Goal: Check status: Check status

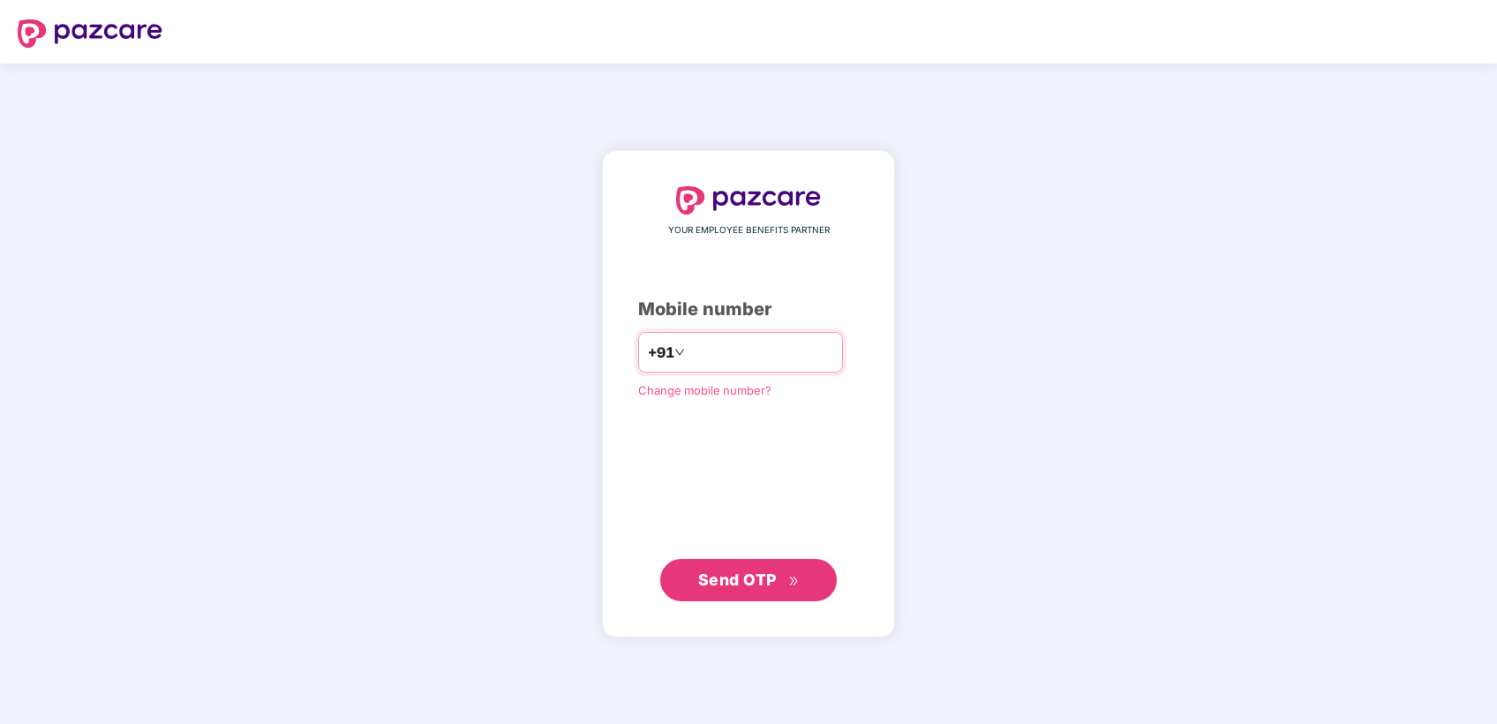
type input "**********"
click at [638, 463] on div "**********" at bounding box center [748, 393] width 221 height 415
click at [721, 587] on span "Send OTP" at bounding box center [748, 579] width 101 height 25
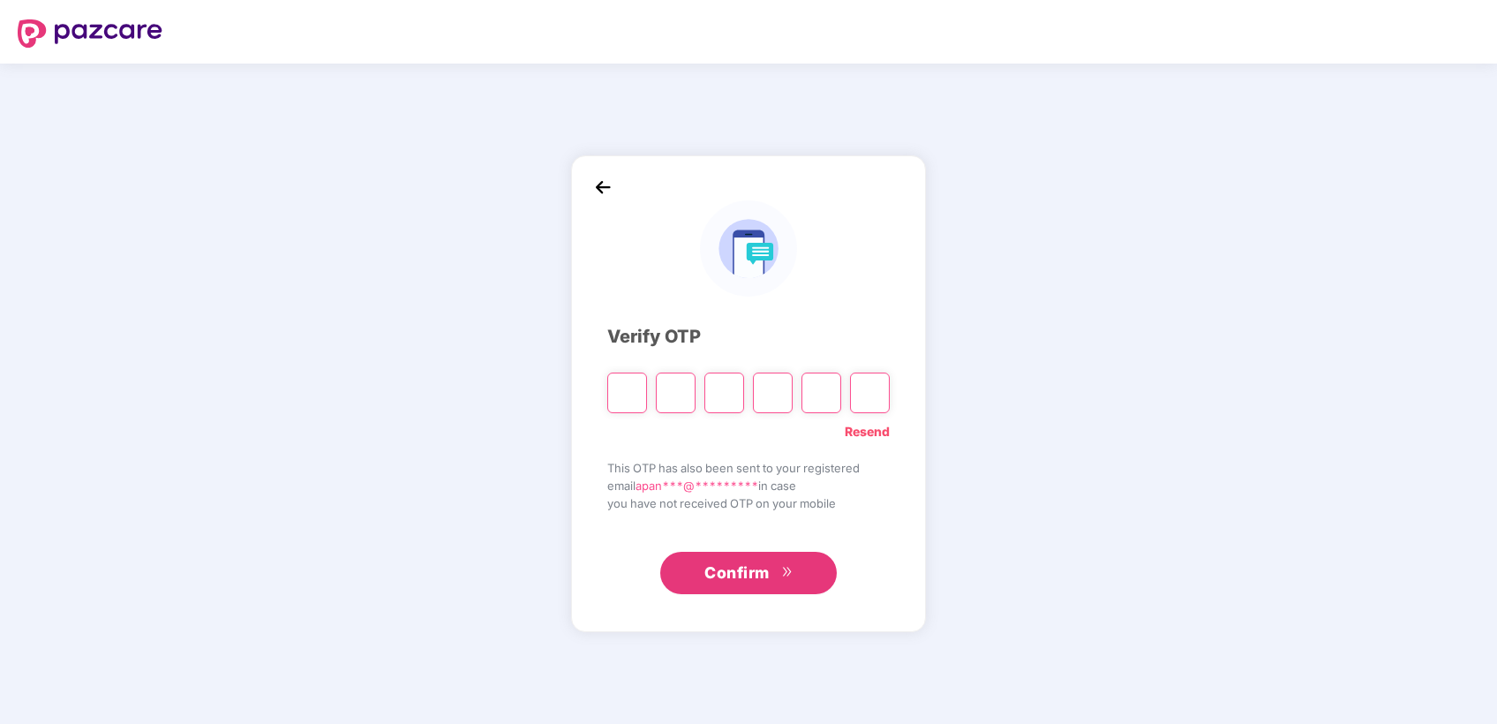
type input "*"
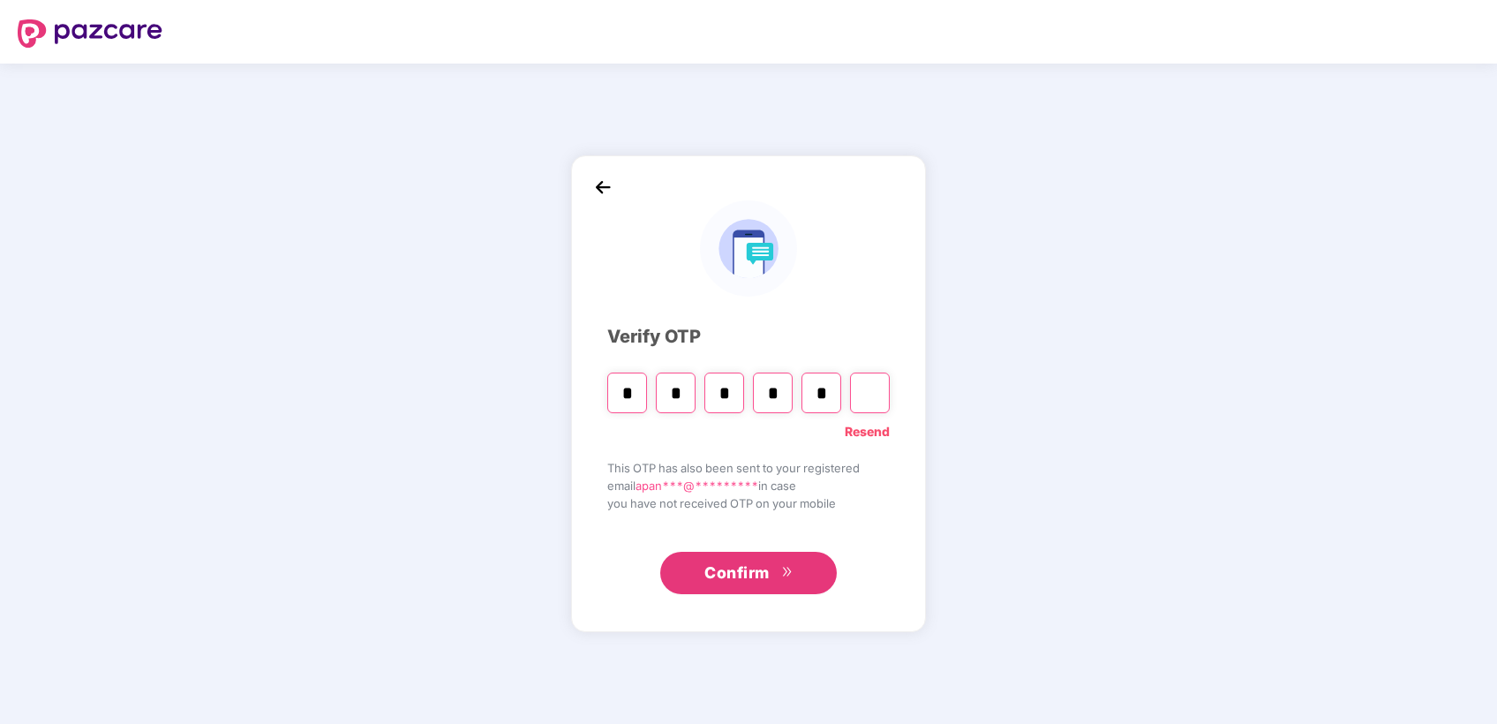
type input "*"
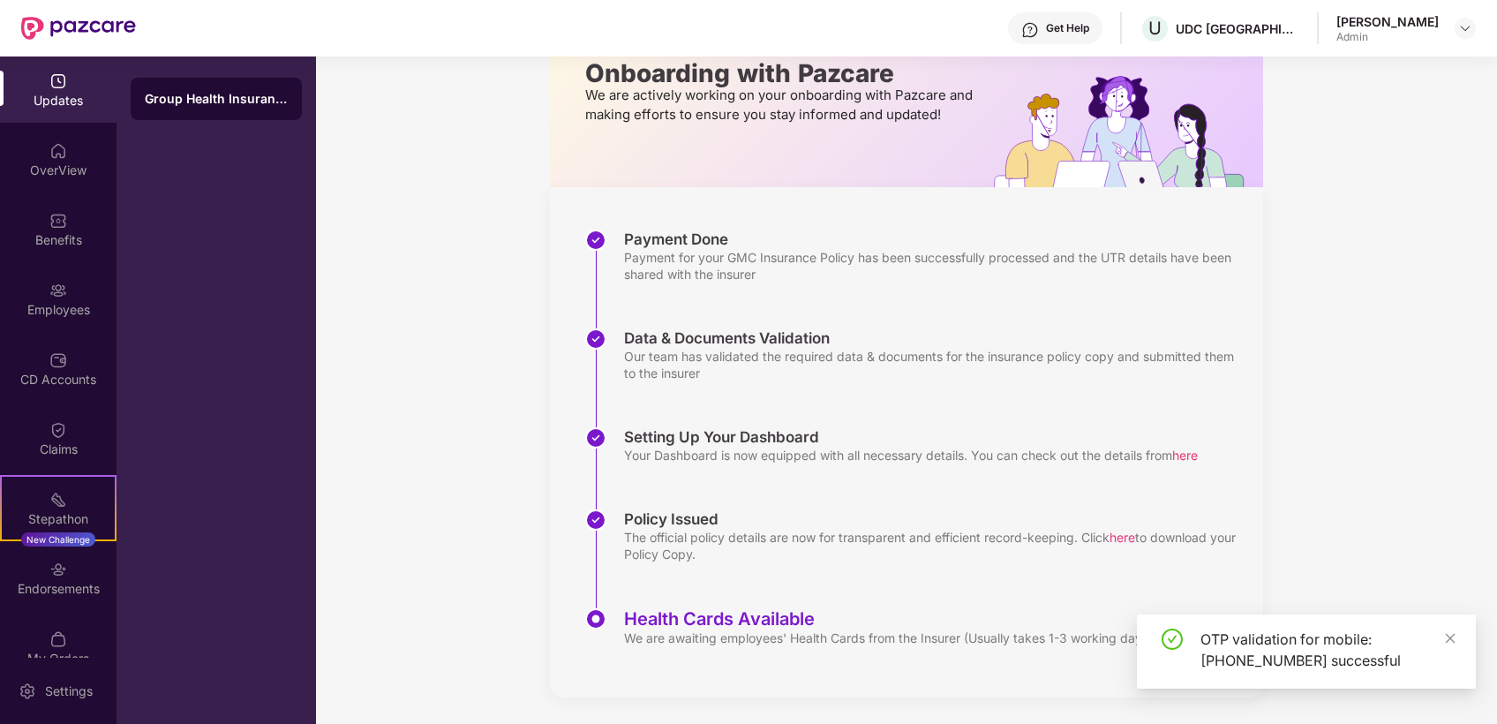
scroll to position [115, 0]
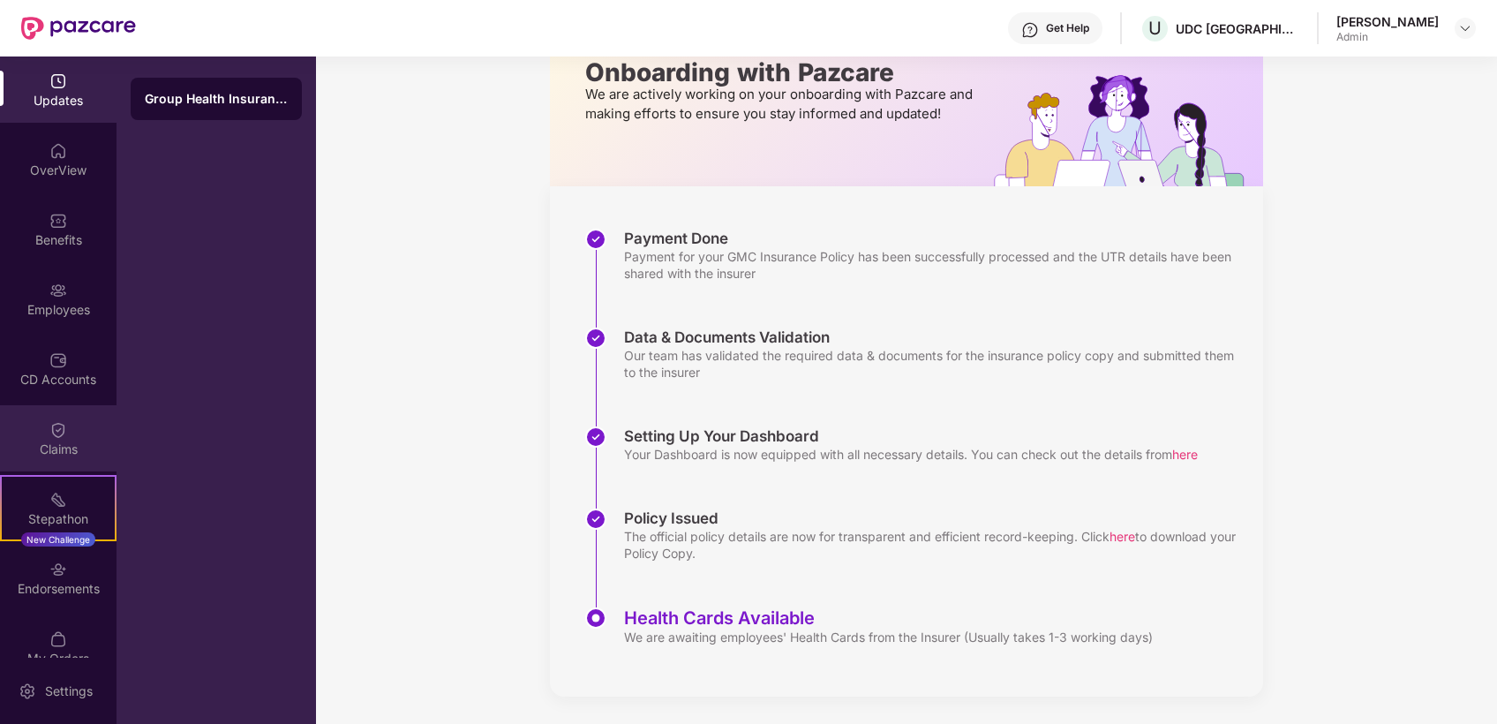
click at [64, 411] on div "Claims" at bounding box center [58, 438] width 116 height 66
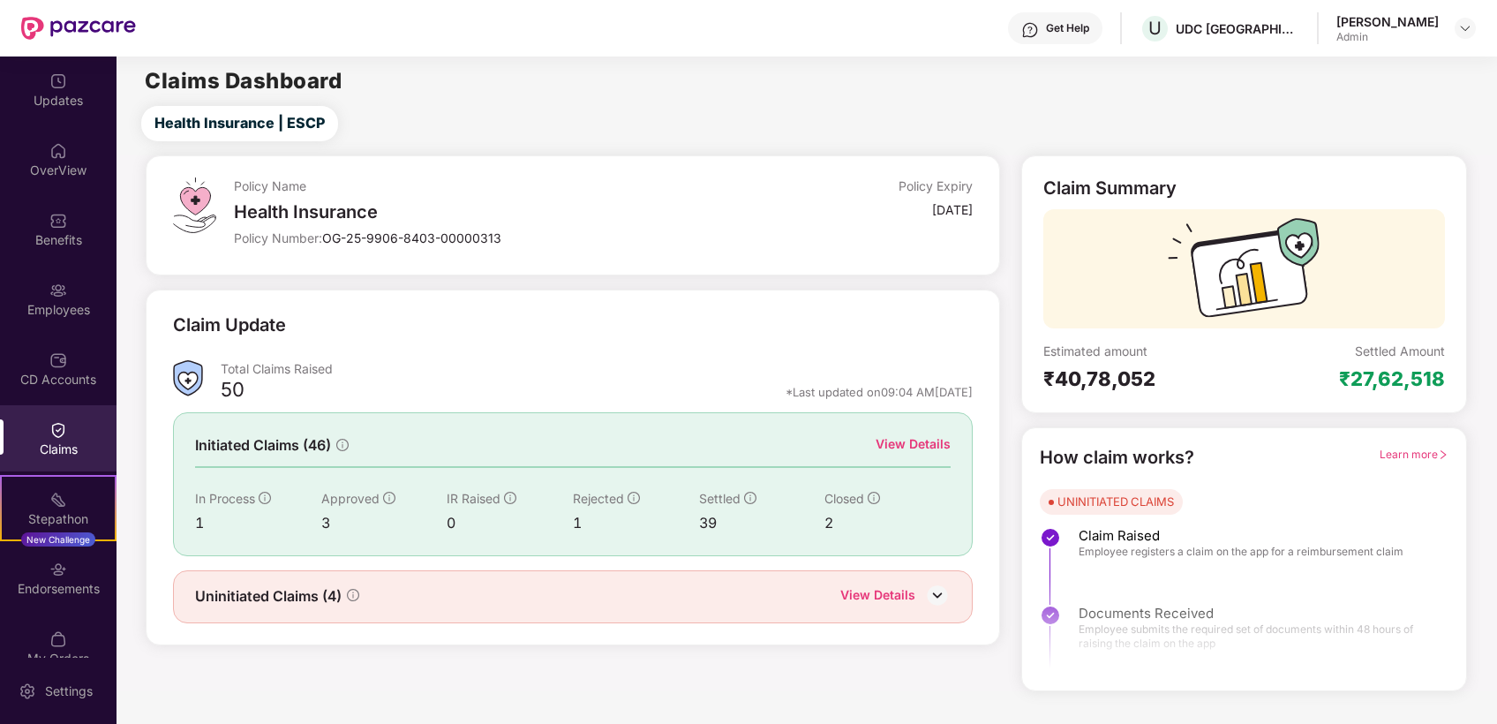
click at [891, 440] on div "View Details" at bounding box center [913, 443] width 75 height 19
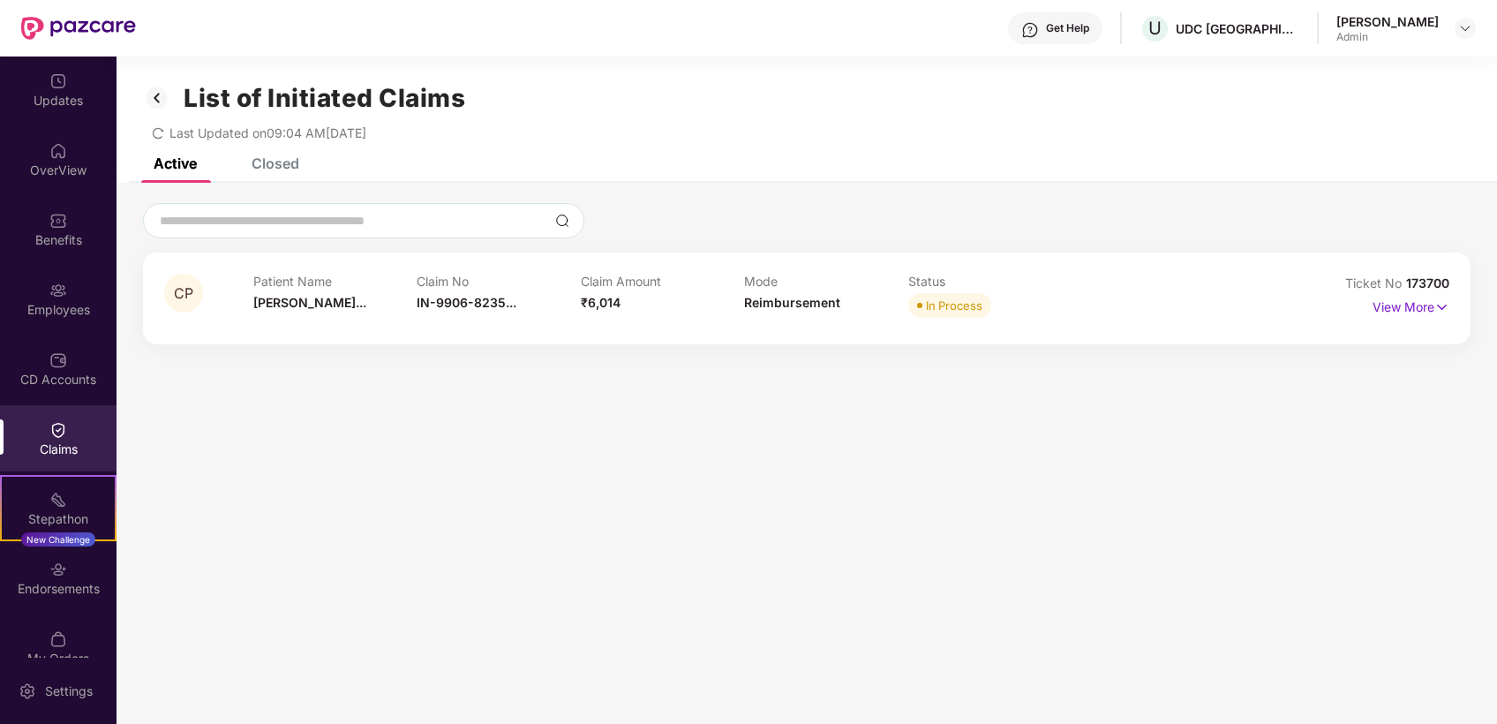
click at [277, 160] on div "Closed" at bounding box center [276, 163] width 48 height 18
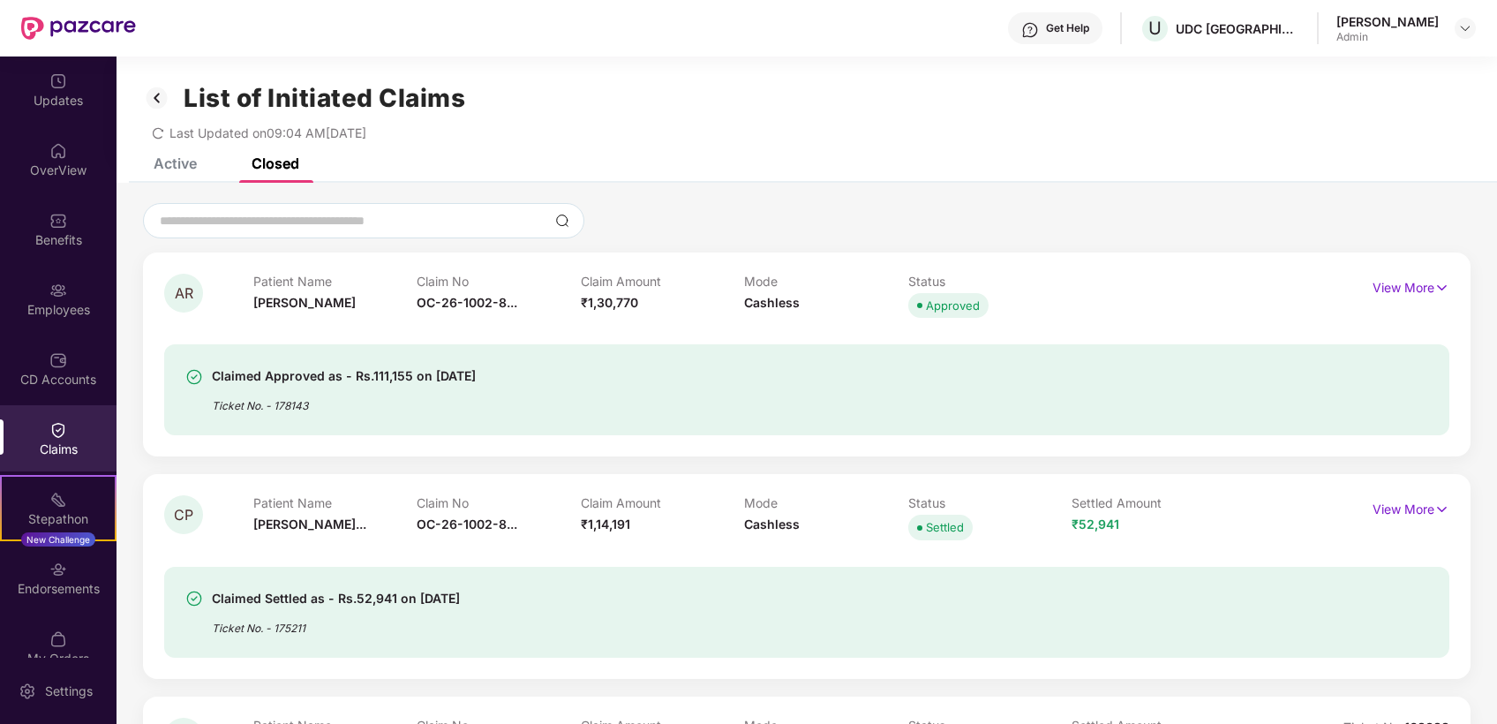
scroll to position [196, 0]
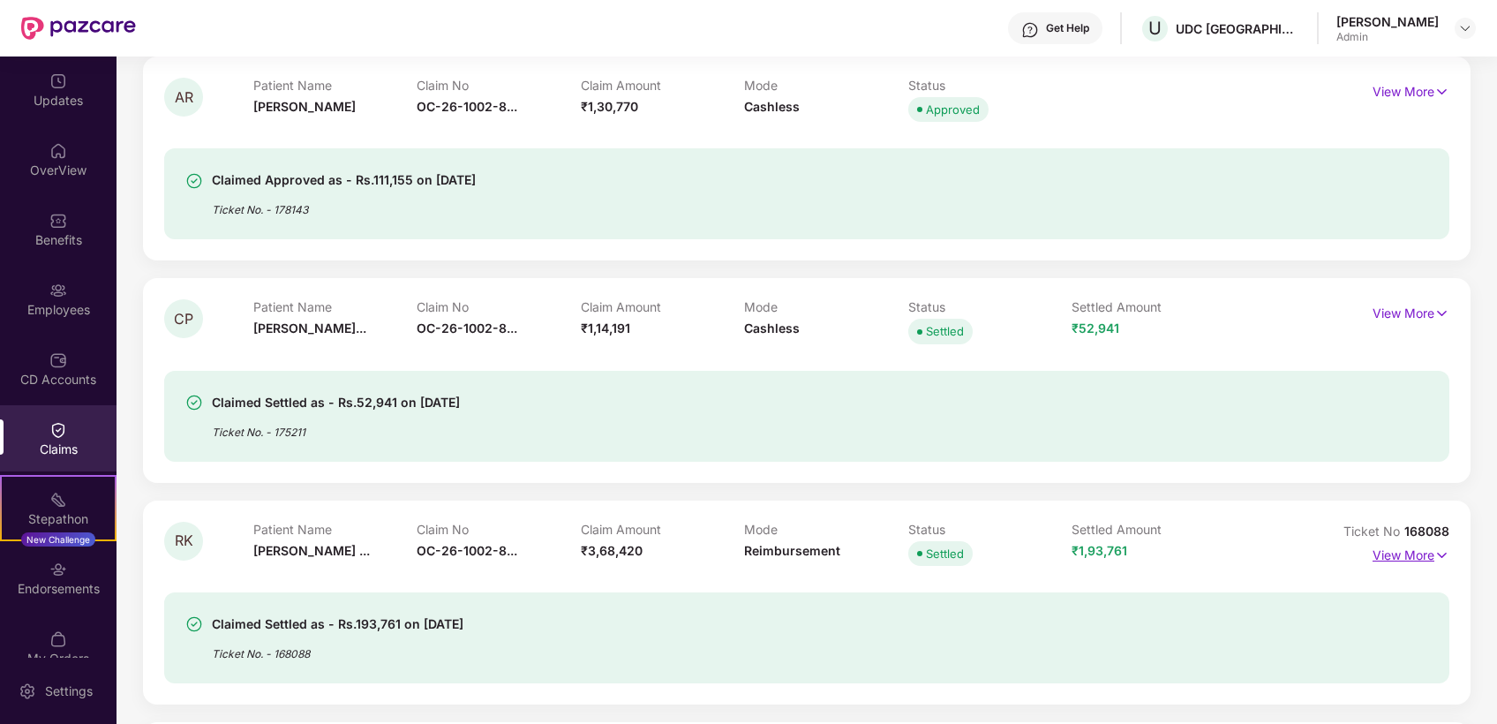
click at [1411, 559] on p "View More" at bounding box center [1410, 553] width 77 height 24
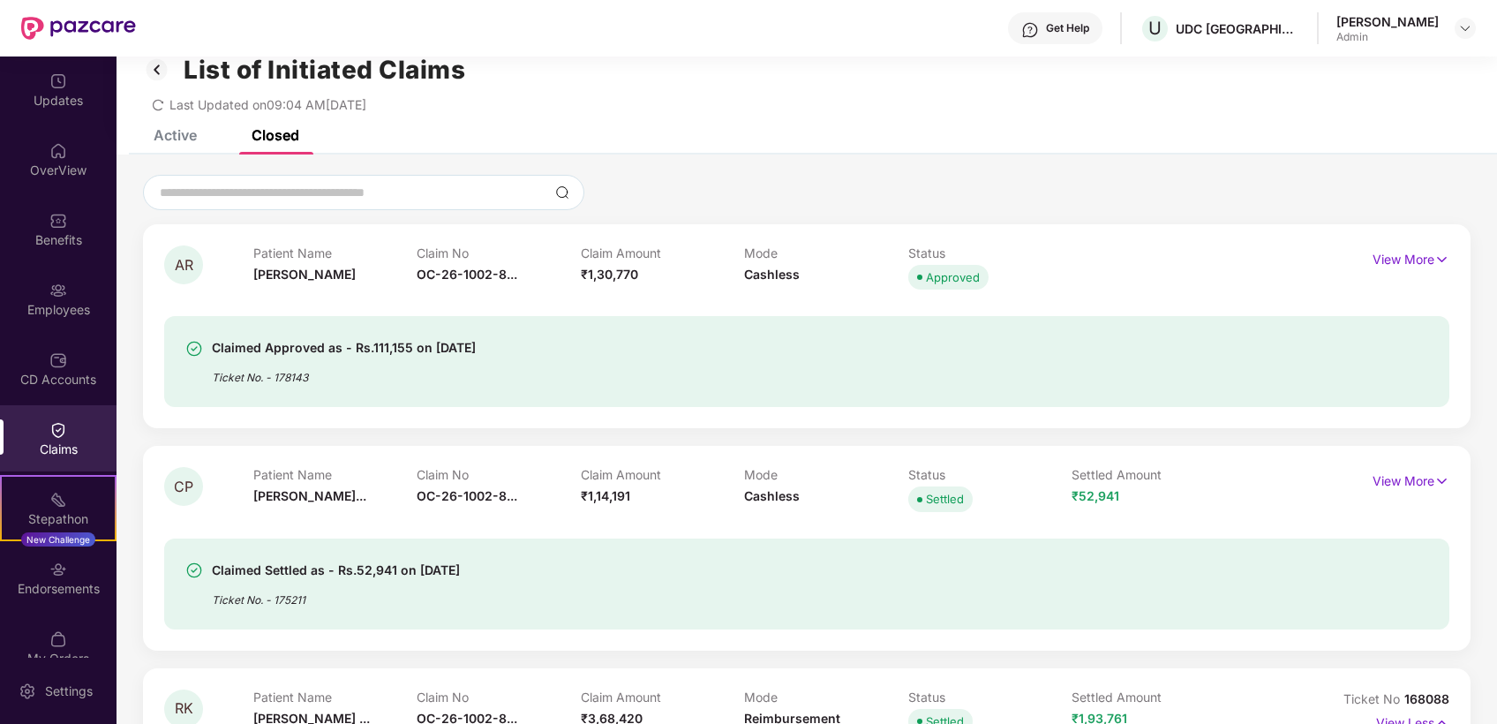
scroll to position [0, 0]
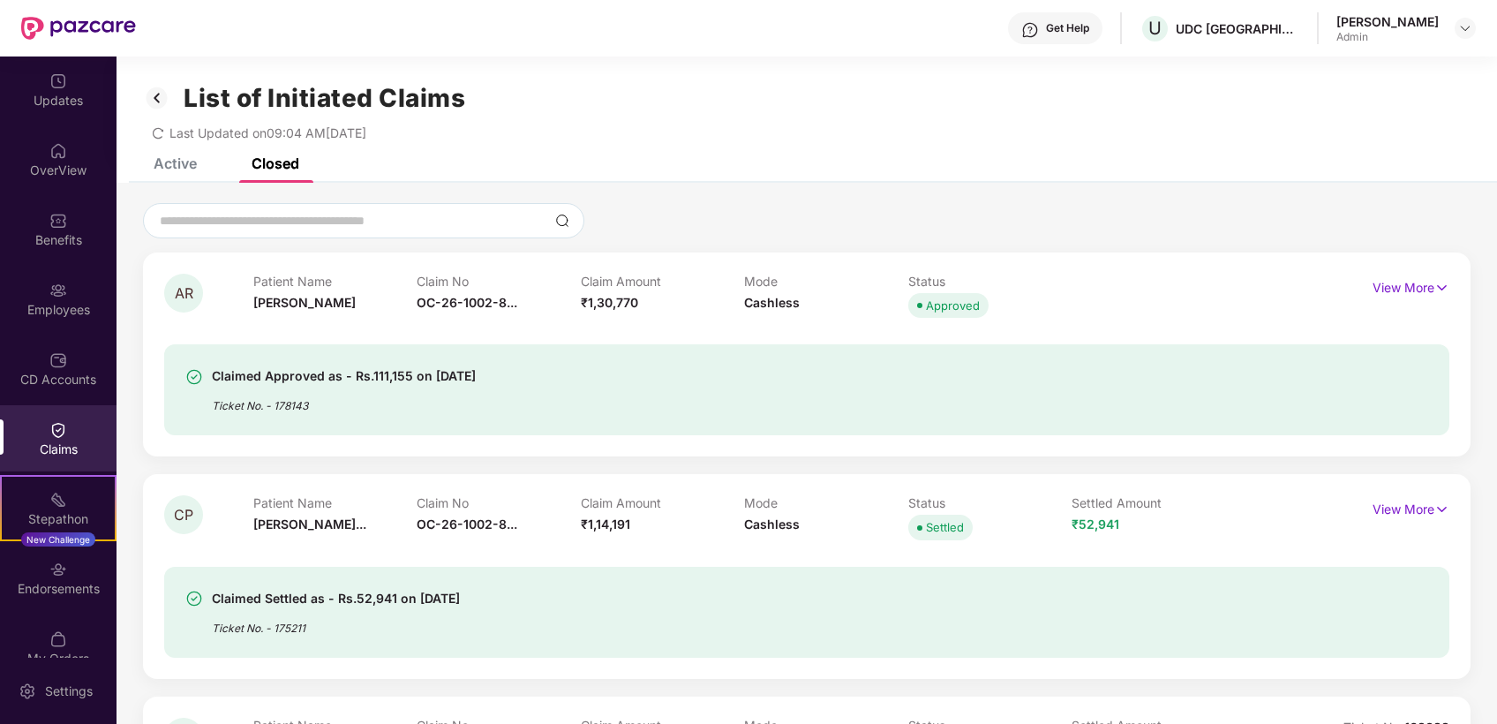
click at [175, 162] on div "Active" at bounding box center [175, 163] width 43 height 18
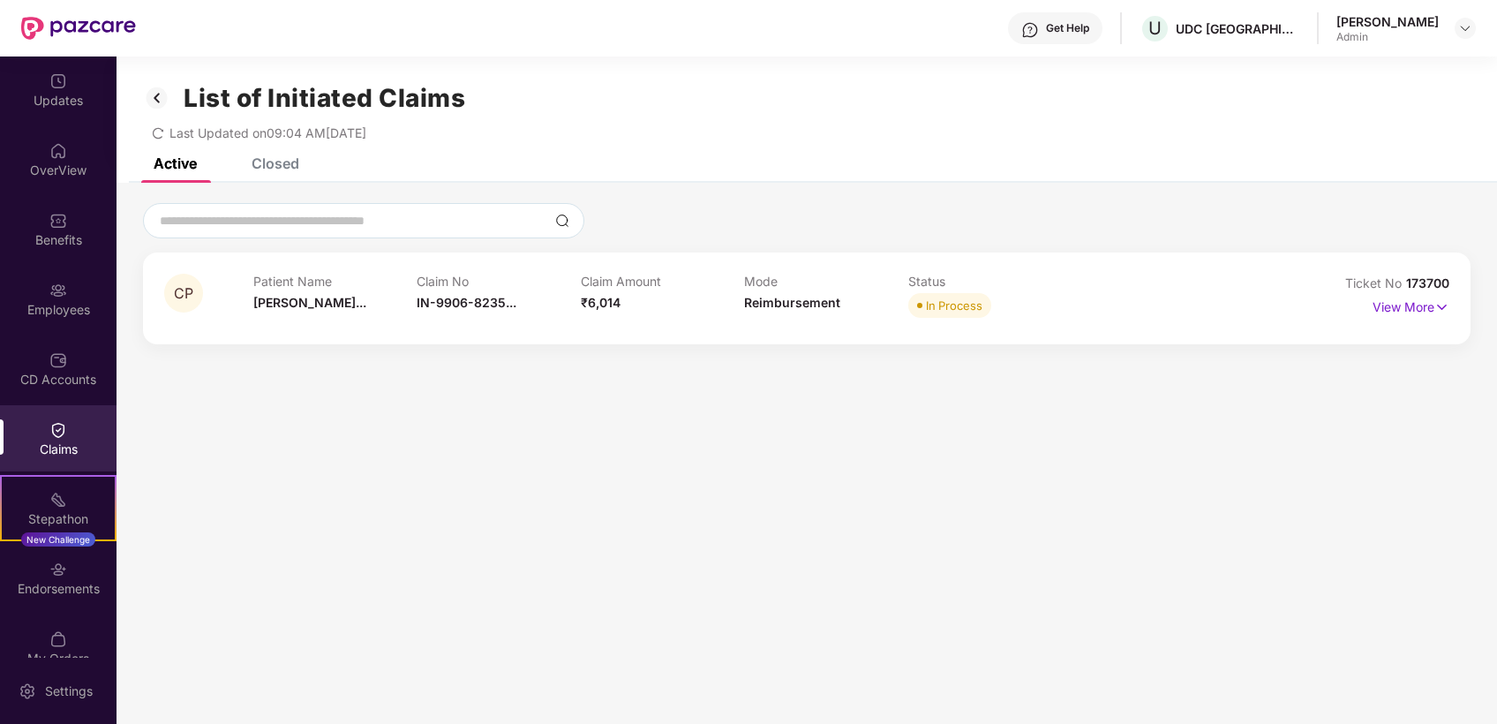
click at [273, 157] on div "Closed" at bounding box center [276, 163] width 48 height 18
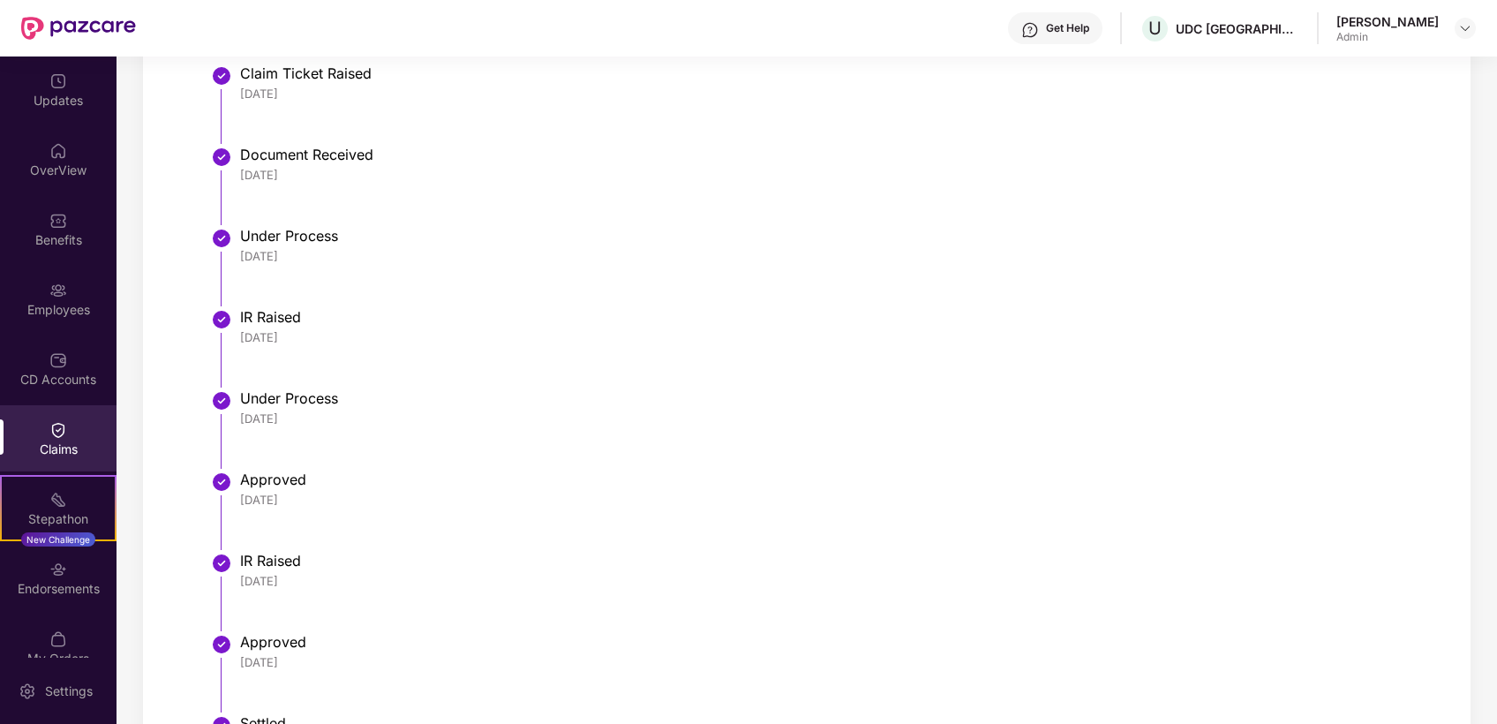
scroll to position [784, 0]
